Goal: Navigation & Orientation: Find specific page/section

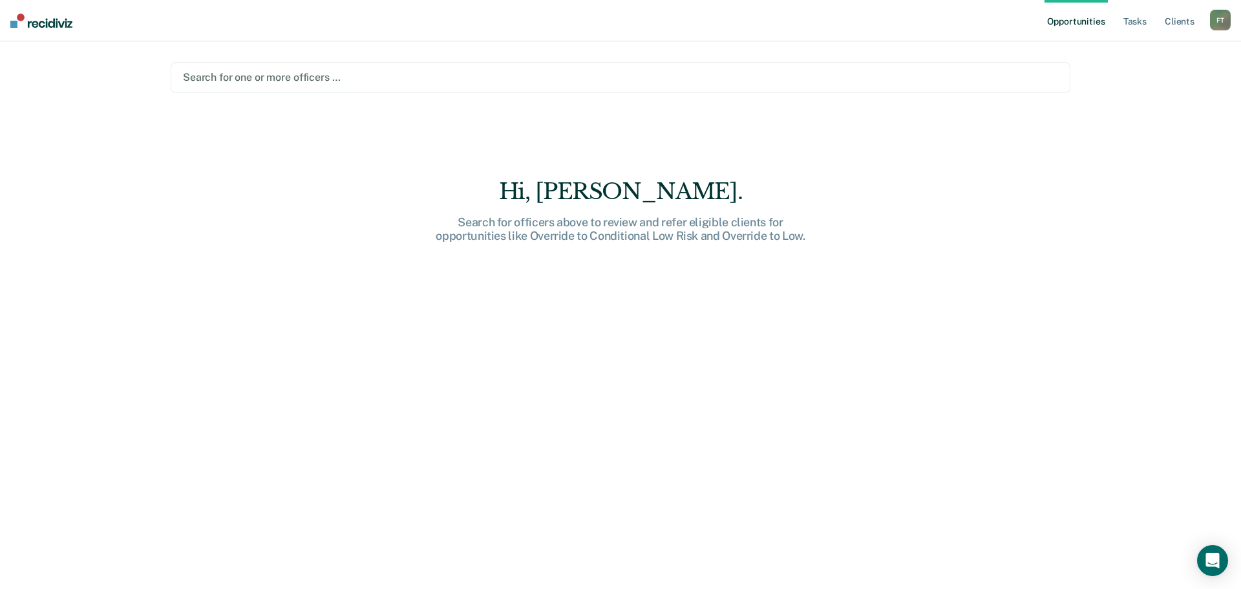
click at [185, 70] on div at bounding box center [620, 77] width 875 height 15
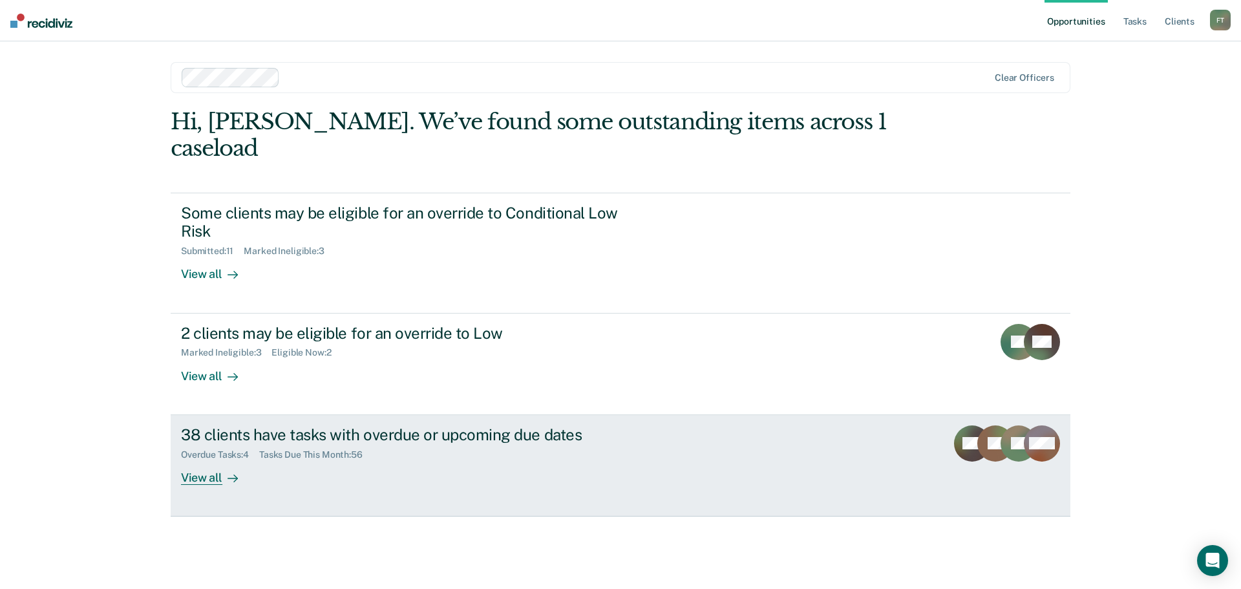
click at [387, 434] on div "38 clients have tasks with overdue or upcoming due dates Overdue Tasks : 4 Task…" at bounding box center [423, 454] width 485 height 59
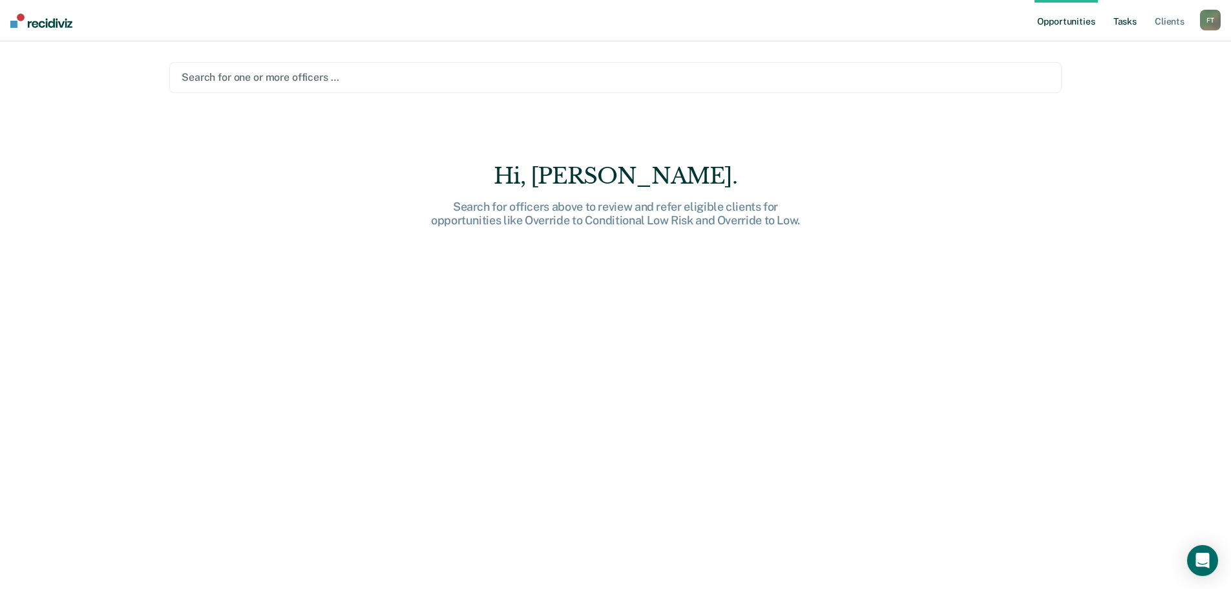
click at [1135, 19] on link "Tasks" at bounding box center [1125, 20] width 28 height 41
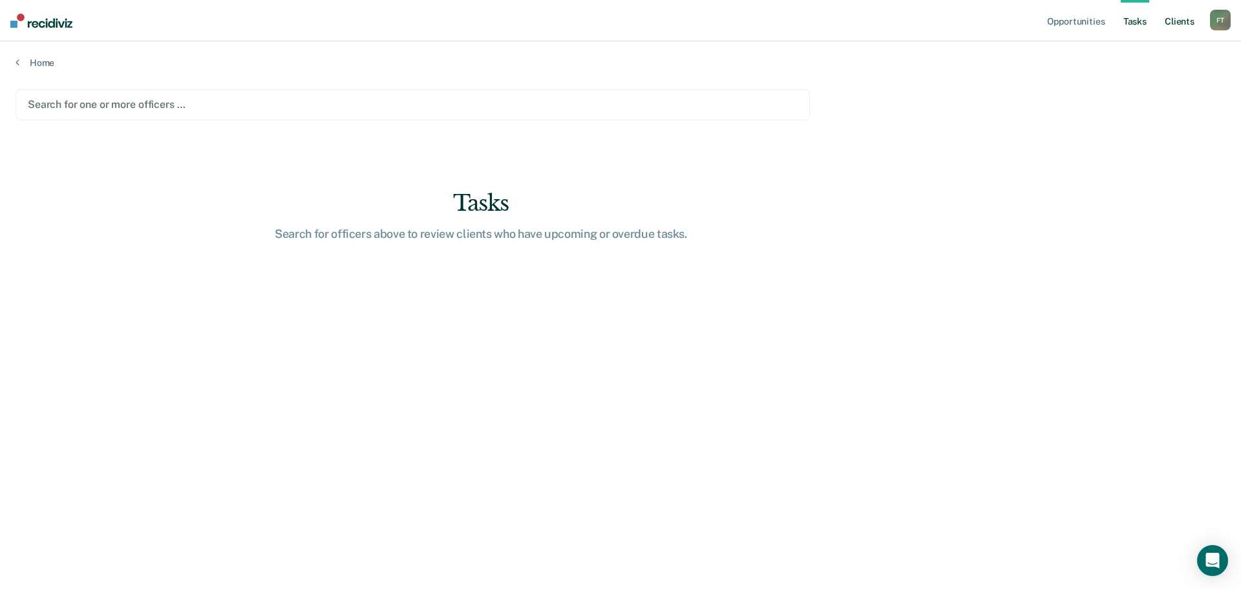
click at [1180, 19] on link "Client s" at bounding box center [1179, 20] width 35 height 41
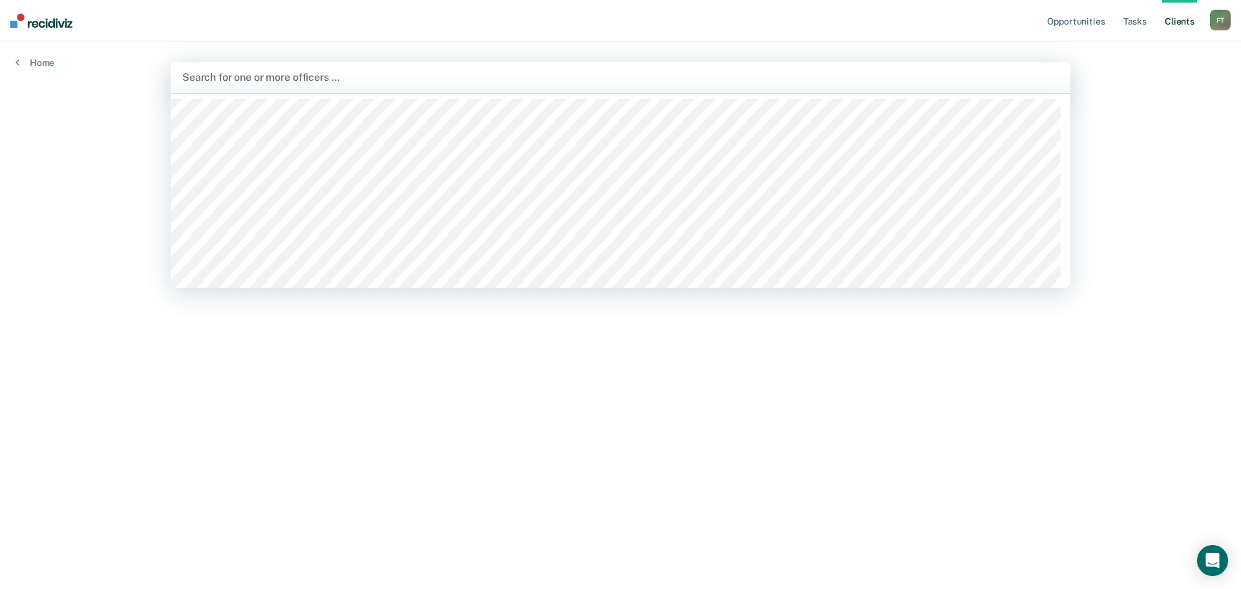
click at [259, 85] on div at bounding box center [620, 77] width 877 height 15
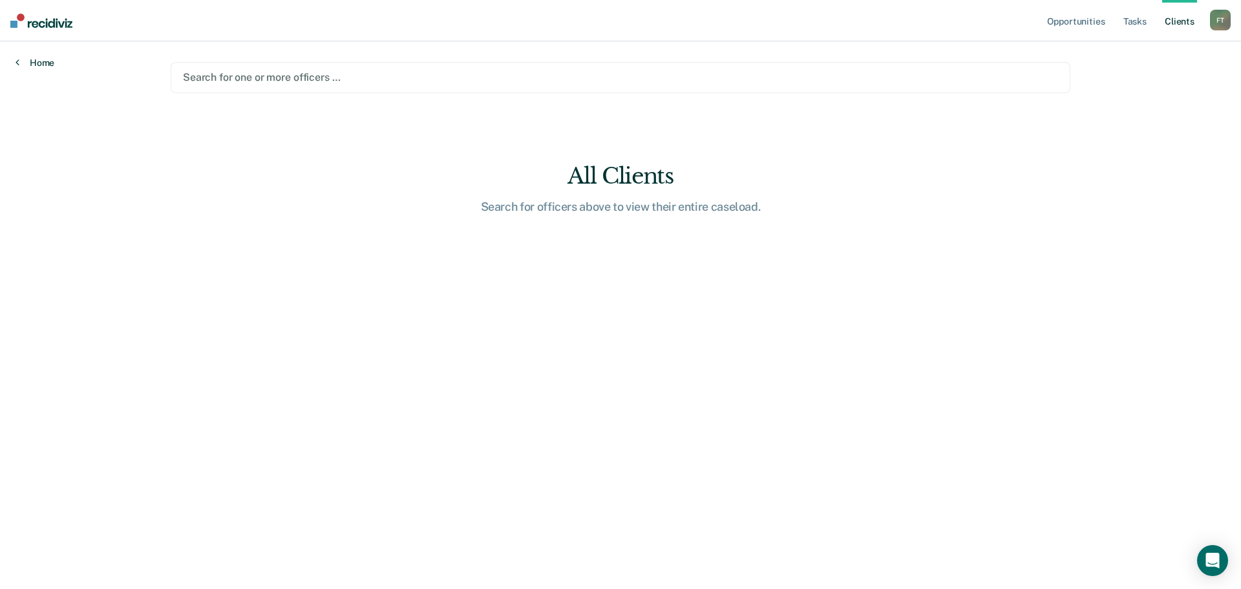
click at [36, 61] on link "Home" at bounding box center [35, 63] width 39 height 12
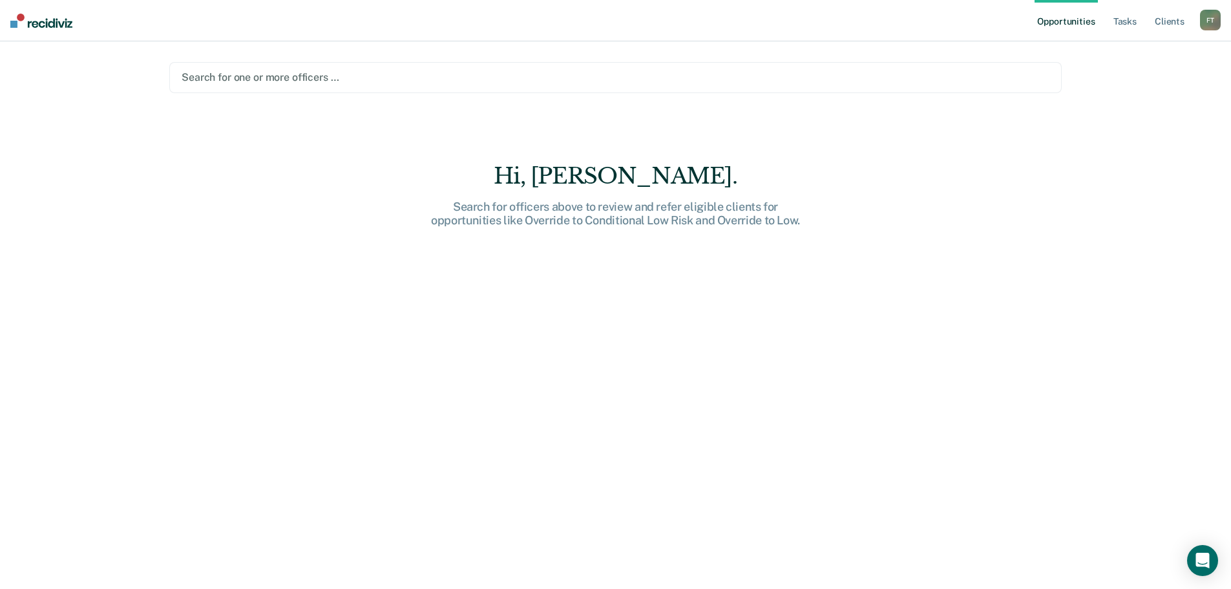
click at [253, 72] on div at bounding box center [616, 77] width 868 height 15
